Goal: Task Accomplishment & Management: Use online tool/utility

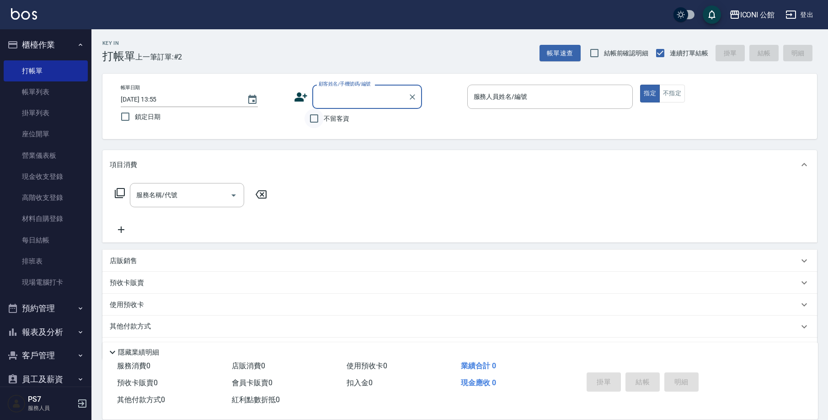
click at [315, 121] on input "不留客資" at bounding box center [313, 118] width 19 height 19
checkbox input "true"
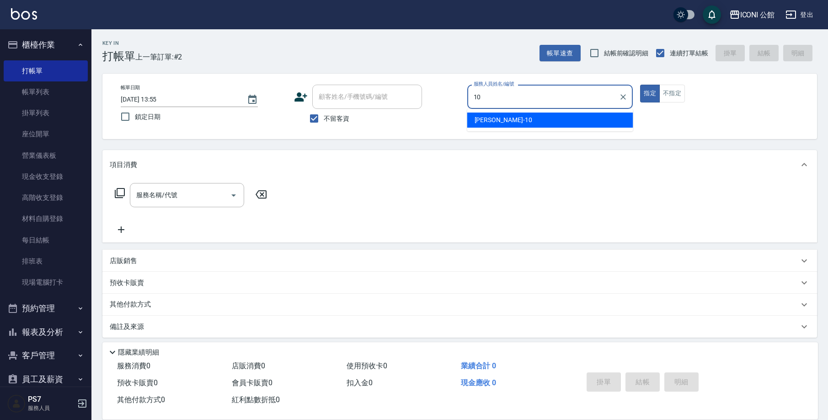
type input "[PERSON_NAME]-10"
type button "true"
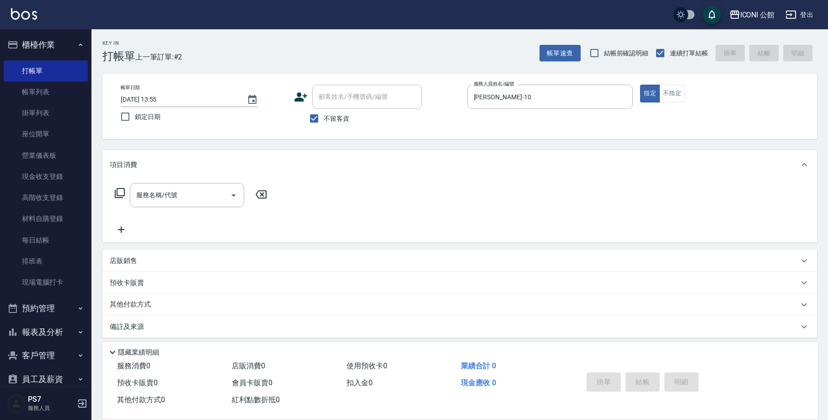
click at [123, 189] on icon at bounding box center [120, 193] width 10 height 10
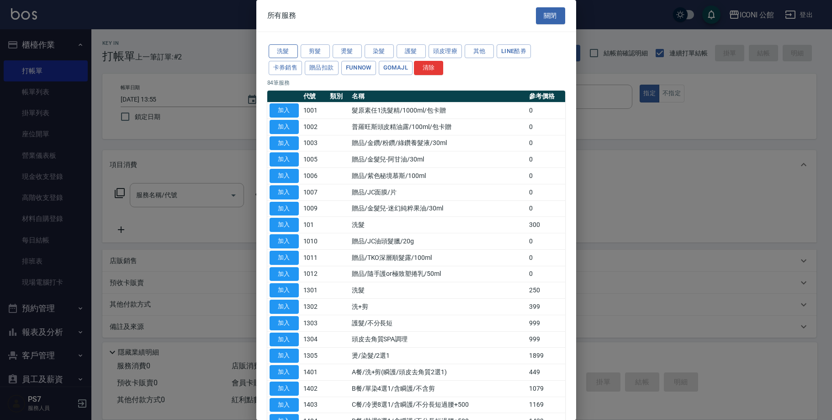
click at [287, 46] on button "洗髮" at bounding box center [283, 51] width 29 height 14
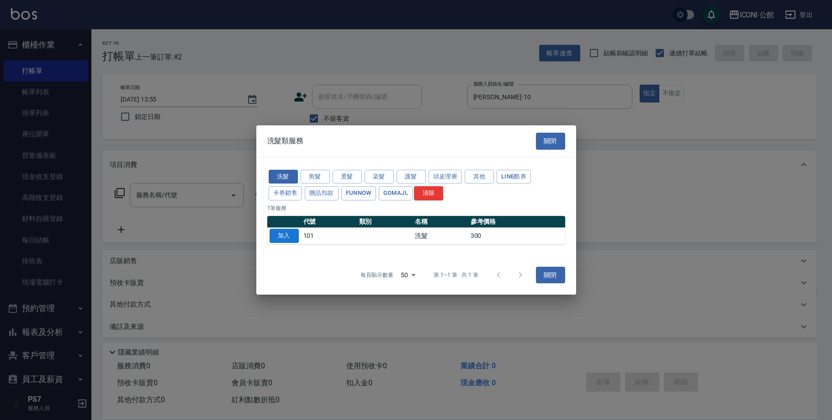
click at [293, 233] on button "加入" at bounding box center [284, 236] width 29 height 14
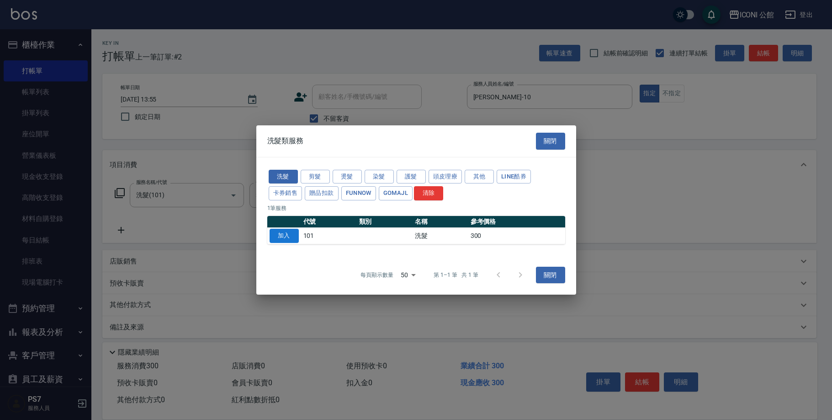
type input "洗髮(101)"
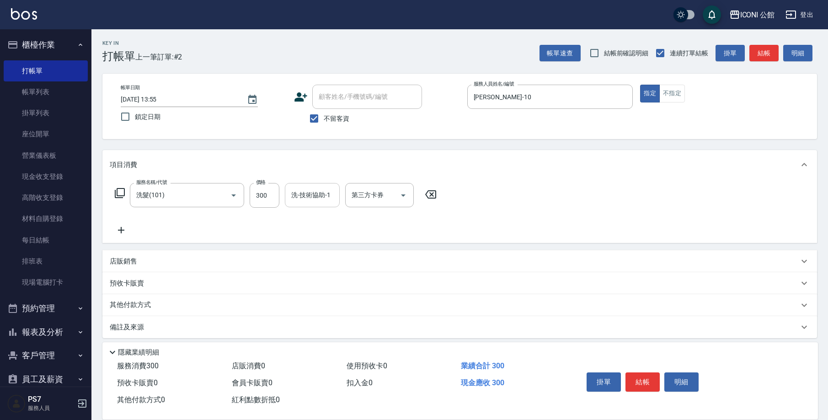
click at [298, 196] on input "洗-技術協助-1" at bounding box center [312, 195] width 47 height 16
type input "21."
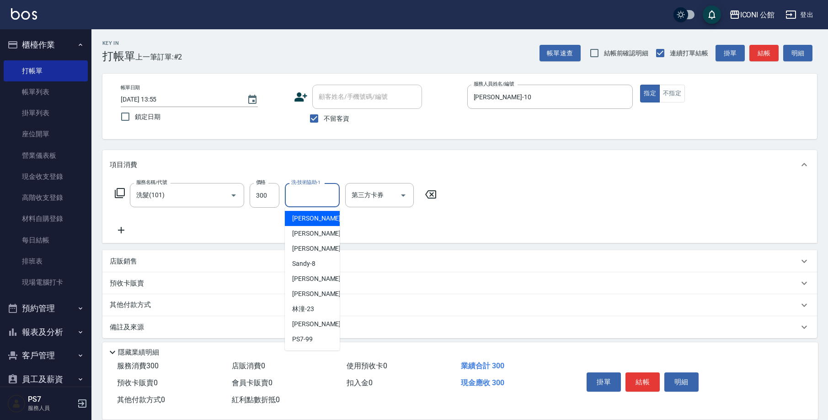
click at [299, 193] on input "洗-技術協助-1" at bounding box center [312, 195] width 47 height 16
type input "[PERSON_NAME]-21"
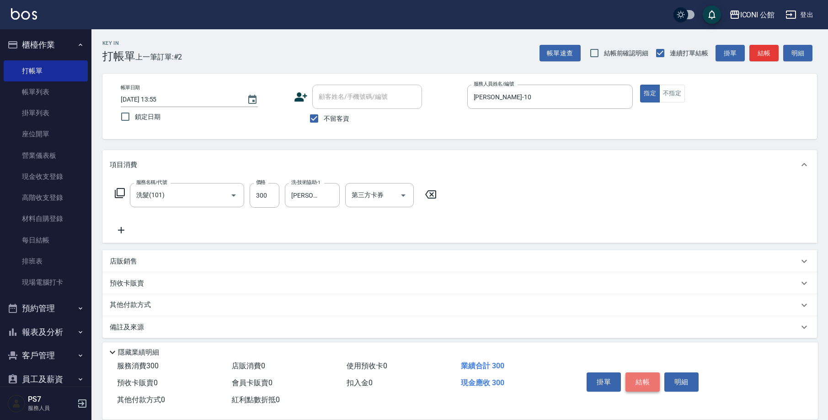
click at [650, 382] on button "結帳" at bounding box center [642, 381] width 34 height 19
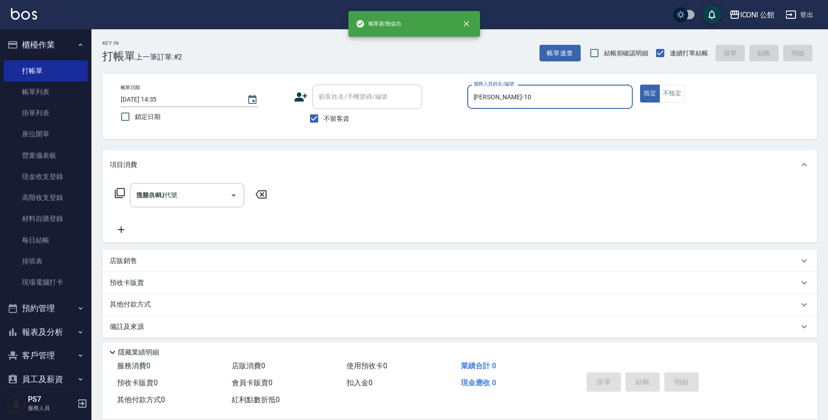
type input "[DATE] 14:35"
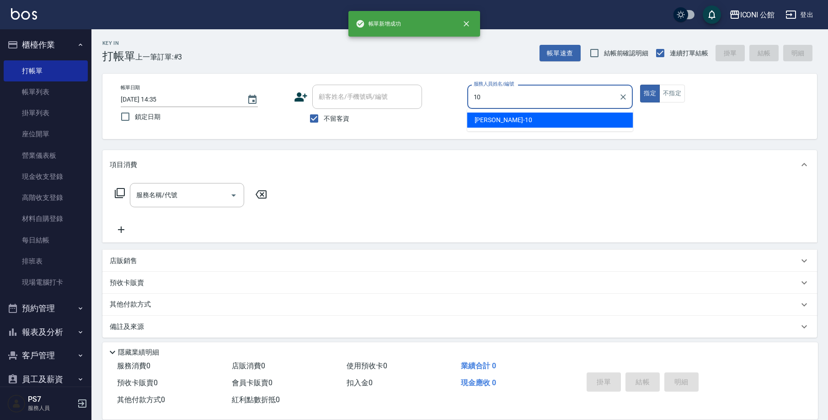
type input "[PERSON_NAME]-10"
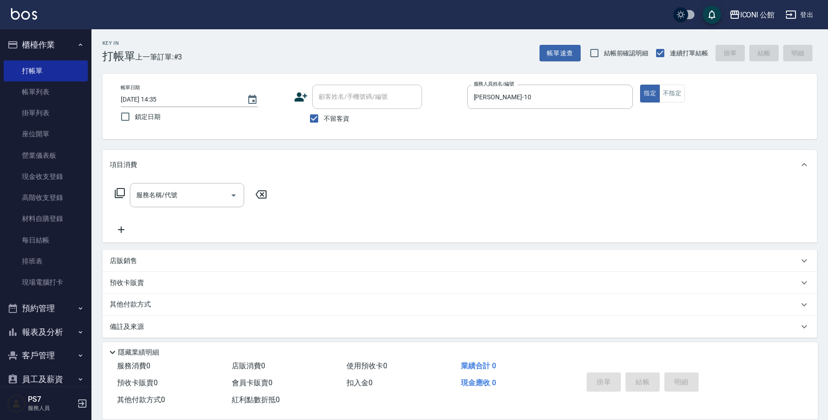
click at [121, 196] on icon at bounding box center [120, 193] width 10 height 10
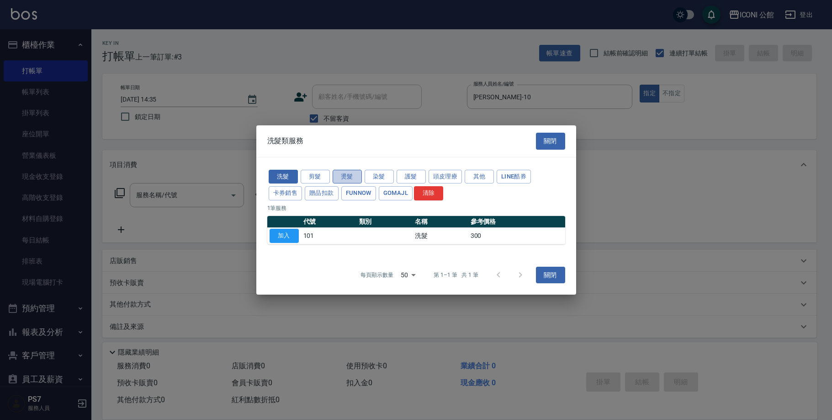
click at [338, 176] on button "燙髮" at bounding box center [347, 177] width 29 height 14
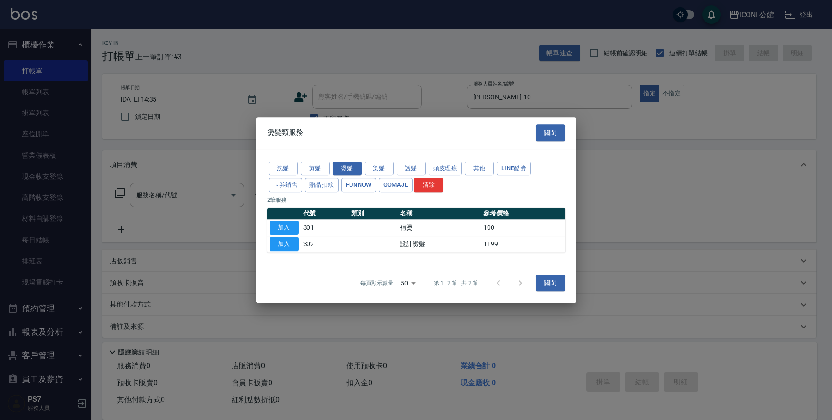
click at [283, 234] on td "加入" at bounding box center [284, 227] width 34 height 16
click at [292, 249] on button "加入" at bounding box center [284, 244] width 29 height 14
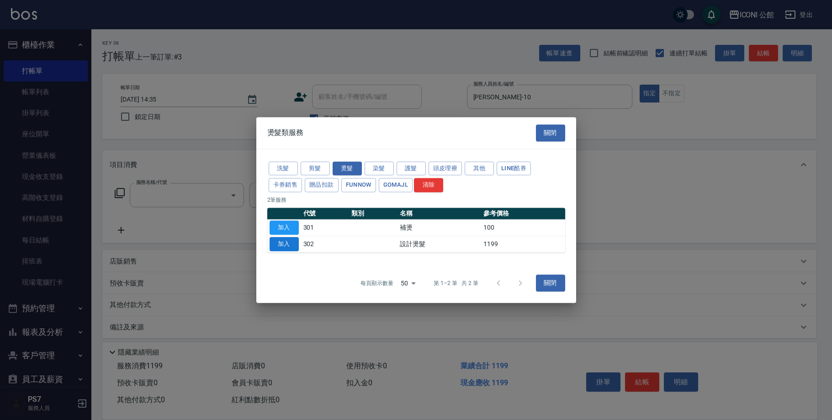
type input "設計燙髮(302)"
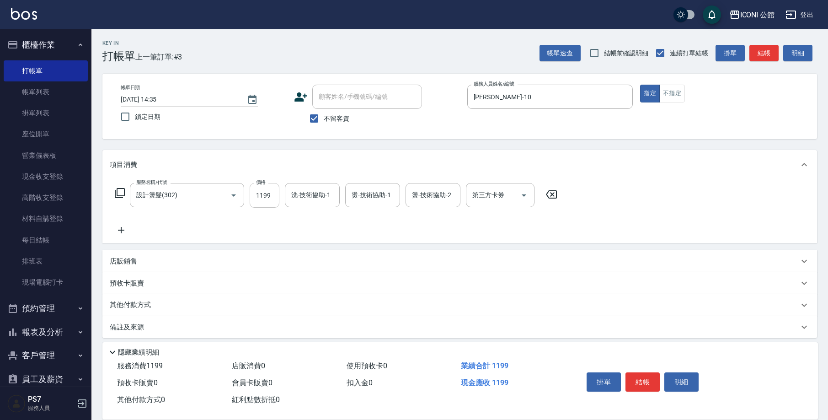
click at [268, 203] on input "1199" at bounding box center [265, 195] width 30 height 25
type input "2480"
type input "[PERSON_NAME]-21"
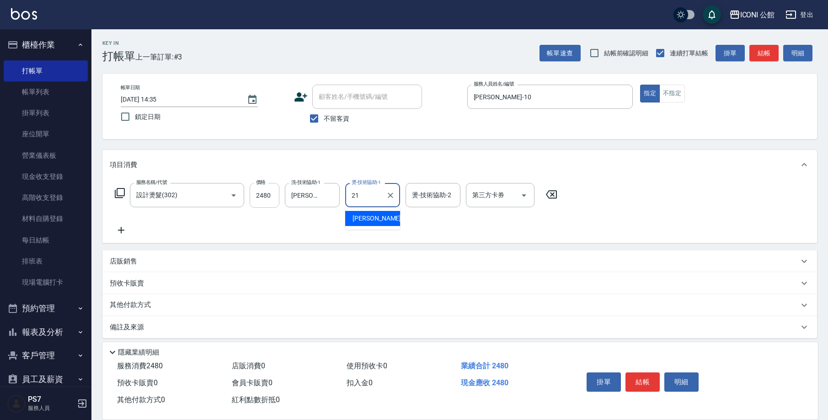
type input "[PERSON_NAME]-21"
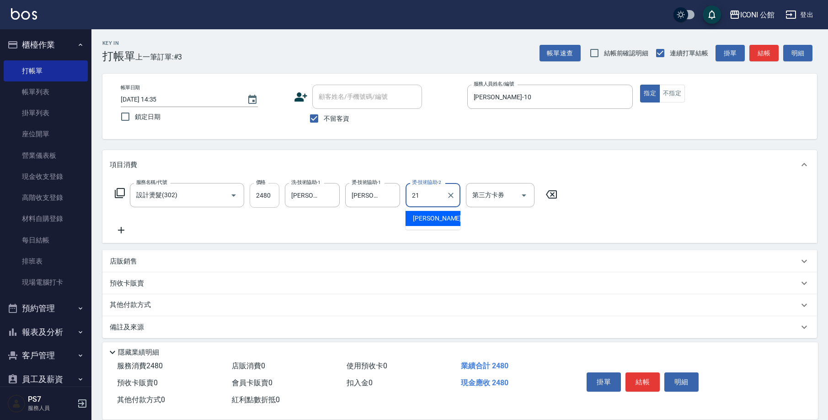
type input "[PERSON_NAME]-21"
click at [121, 200] on div "服務名稱/代號 設計燙髮(302) 服務名稱/代號 價格 2480 價格 洗-技術協助-1 [PERSON_NAME]-21 洗-技術協助-1 燙-技術協助-…" at bounding box center [336, 195] width 453 height 25
click at [120, 196] on icon at bounding box center [120, 193] width 10 height 10
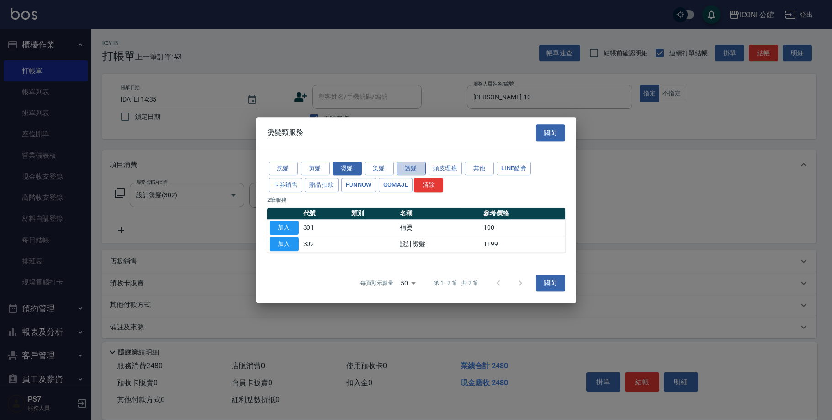
click at [416, 171] on button "護髮" at bounding box center [411, 168] width 29 height 14
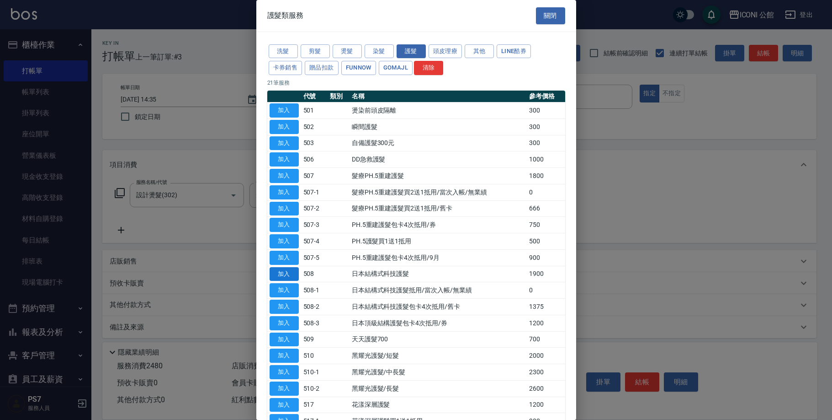
click at [284, 271] on button "加入" at bounding box center [284, 274] width 29 height 14
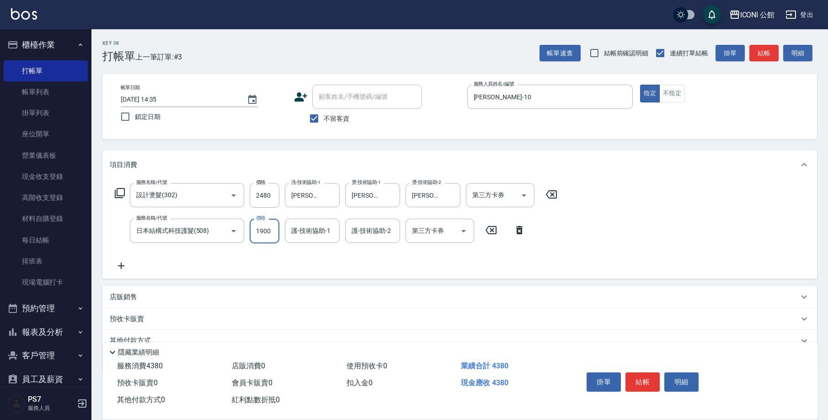
click at [261, 237] on input "1900" at bounding box center [265, 231] width 30 height 25
type input "1520"
type input "[PERSON_NAME]-21"
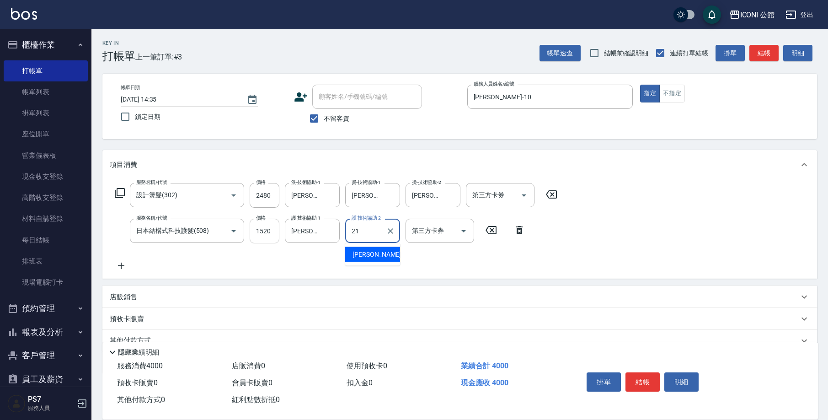
type input "[PERSON_NAME]-21"
click at [168, 293] on div "店販銷售" at bounding box center [454, 297] width 689 height 10
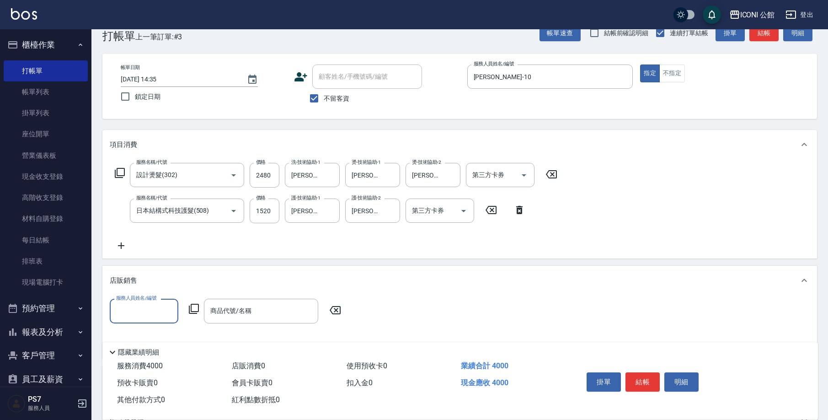
scroll to position [44, 0]
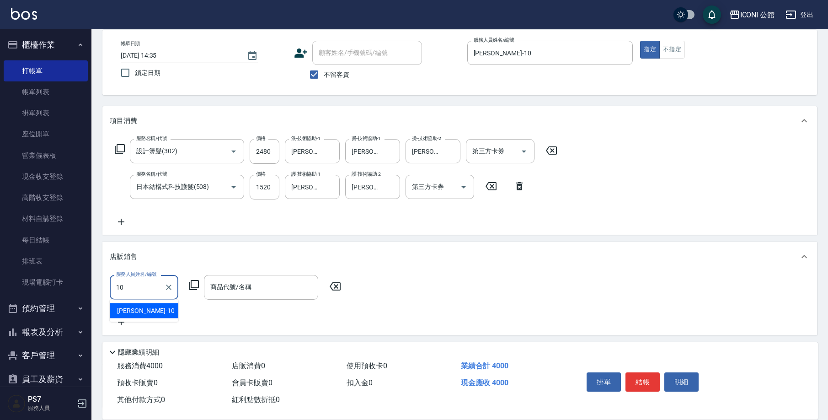
type input "[PERSON_NAME]-10"
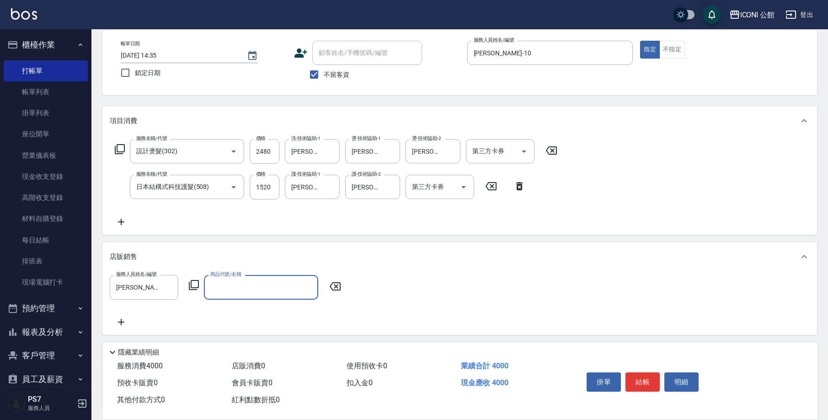
click at [198, 286] on icon at bounding box center [194, 285] width 10 height 10
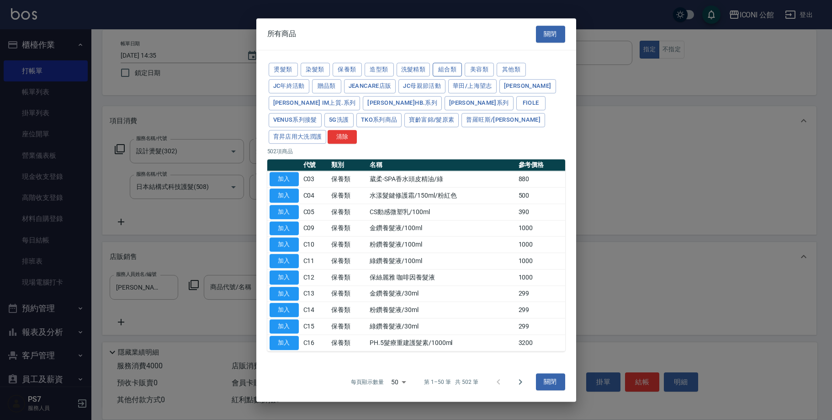
click at [444, 77] on button "組合類" at bounding box center [447, 70] width 29 height 14
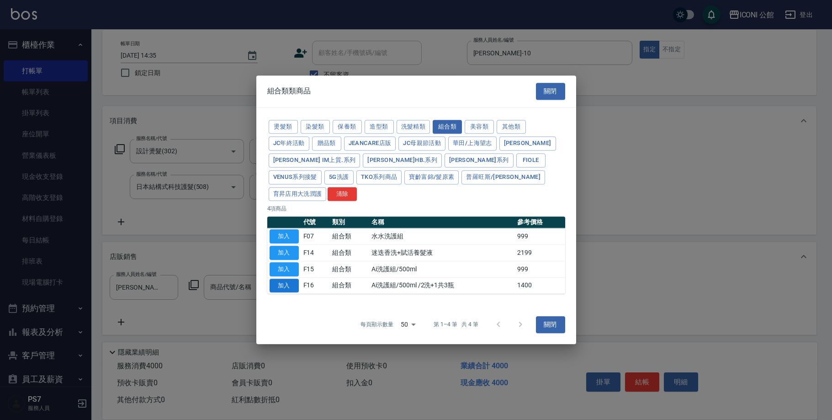
click at [290, 278] on button "加入" at bounding box center [284, 285] width 29 height 14
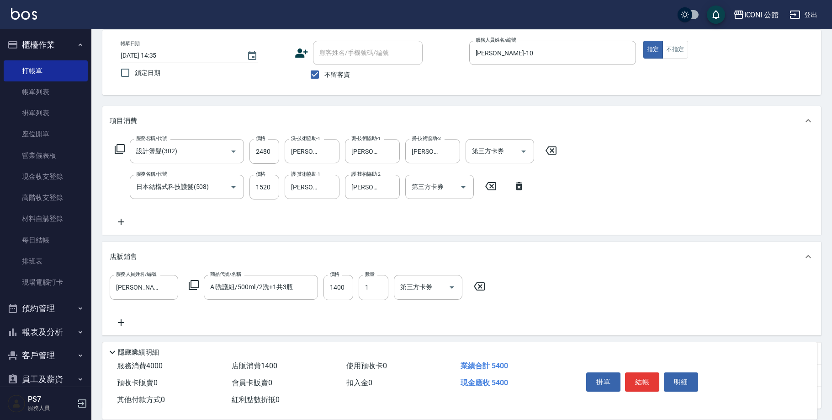
type input "Ai洗護組/500ml /2洗+1共3瓶"
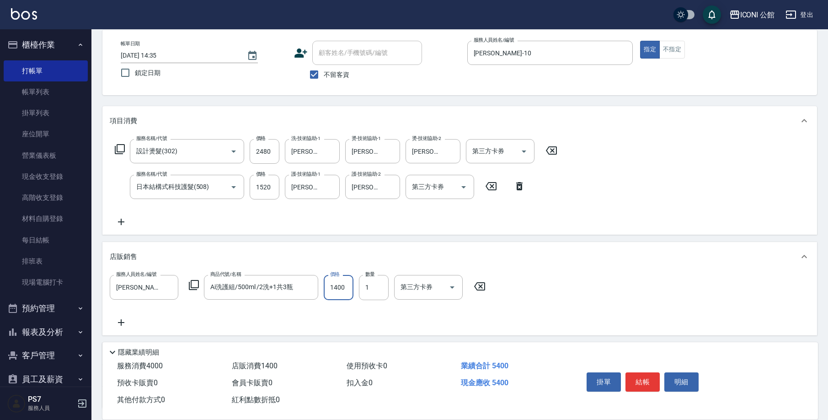
click at [337, 283] on input "1400" at bounding box center [339, 287] width 30 height 25
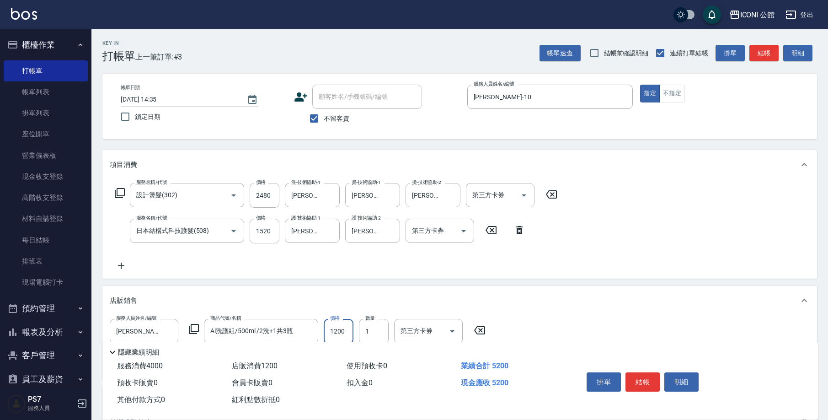
scroll to position [120, 0]
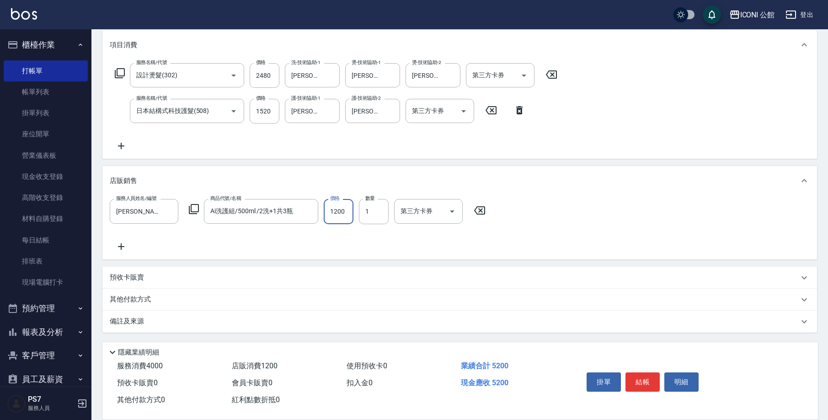
type input "1200"
click at [239, 303] on div "其他付款方式" at bounding box center [454, 299] width 689 height 10
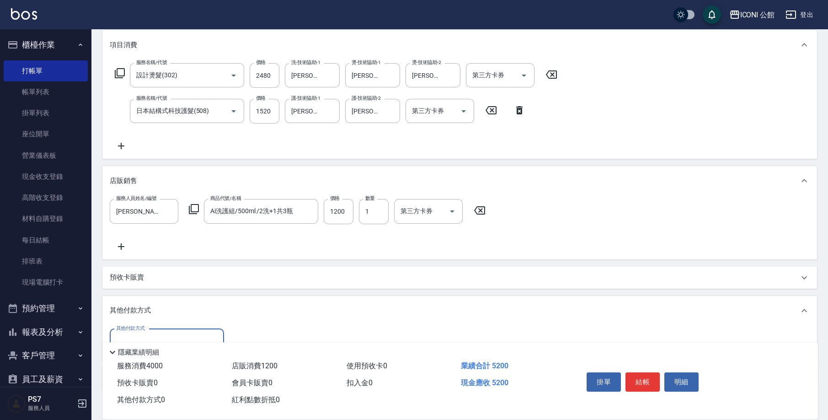
scroll to position [137, 0]
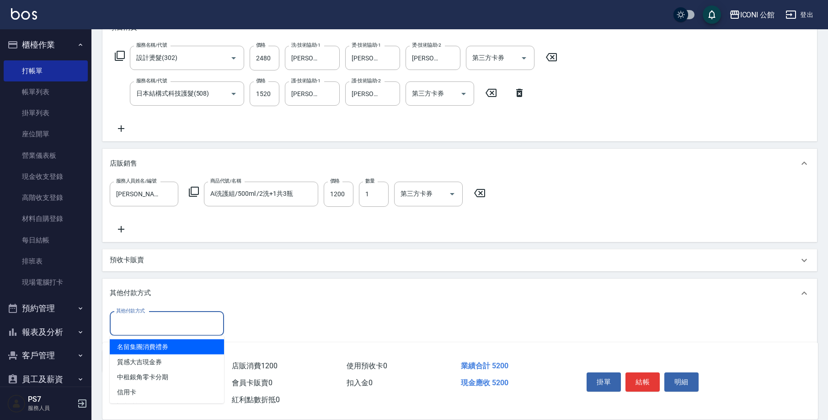
click at [189, 328] on input "其他付款方式" at bounding box center [167, 323] width 106 height 16
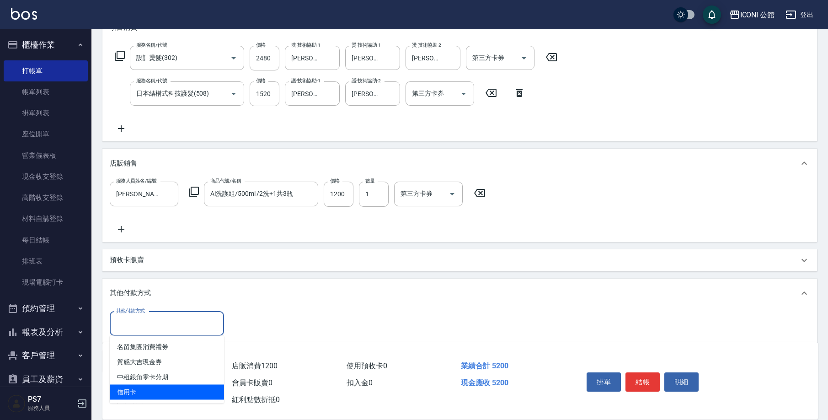
click at [167, 394] on span "信用卡" at bounding box center [167, 391] width 114 height 15
type input "信用卡"
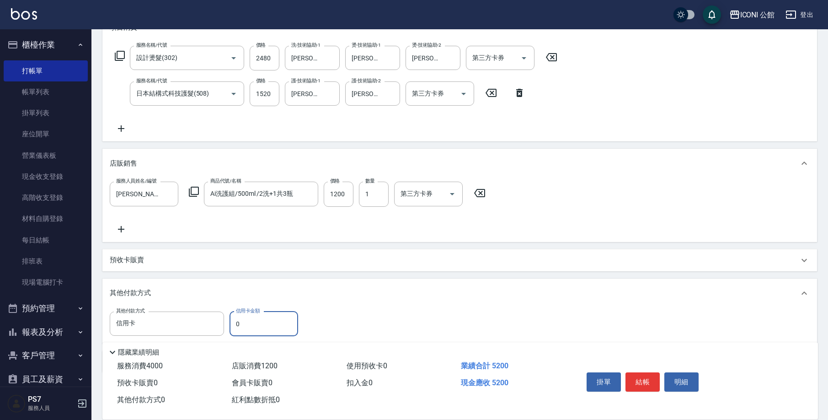
click at [239, 326] on input "0" at bounding box center [263, 323] width 69 height 25
type input "5200"
click at [634, 375] on button "結帳" at bounding box center [642, 381] width 34 height 19
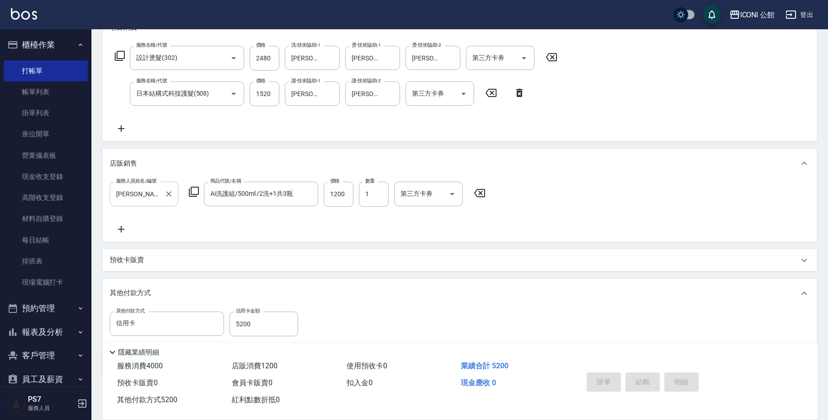
type input "[DATE] 14:36"
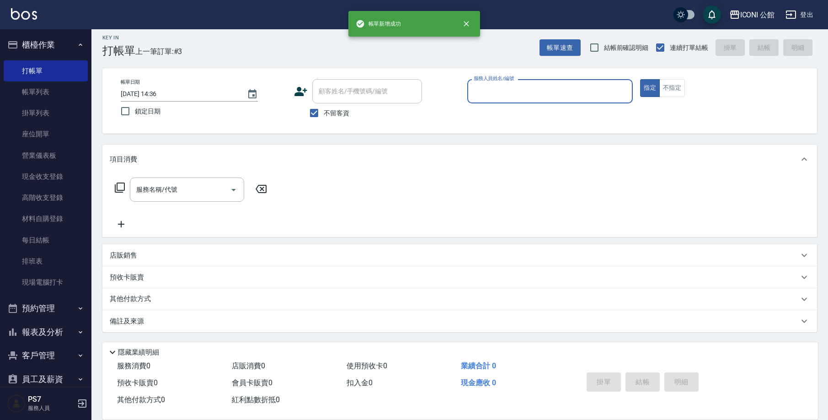
scroll to position [0, 0]
